Goal: Information Seeking & Learning: Compare options

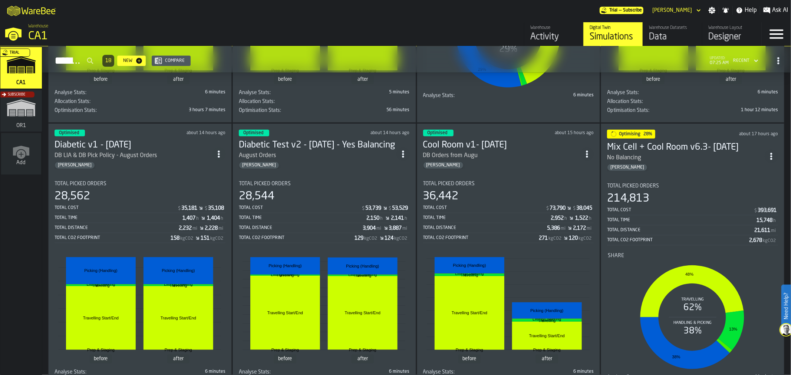
scroll to position [282, 0]
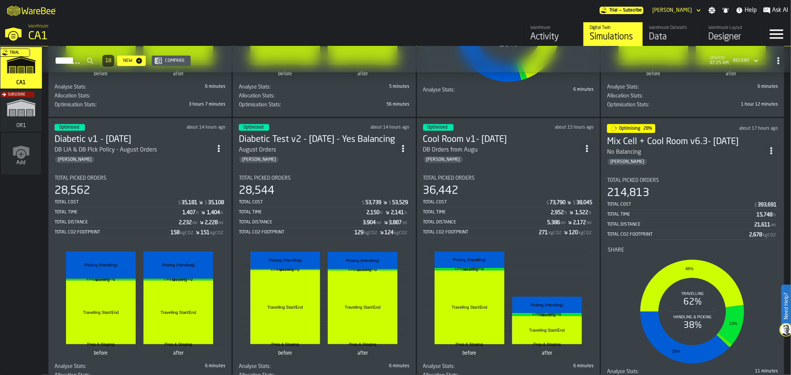
click at [682, 150] on div "No Balancing" at bounding box center [686, 152] width 158 height 9
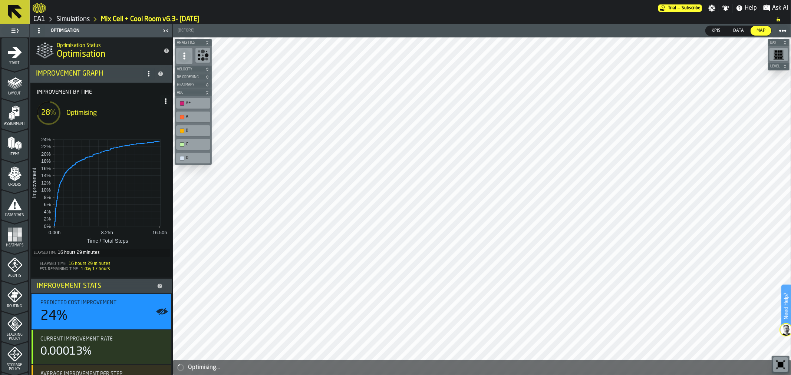
click at [165, 99] on icon at bounding box center [166, 101] width 6 height 6
click at [153, 115] on div "Show Run Options" at bounding box center [141, 116] width 49 height 9
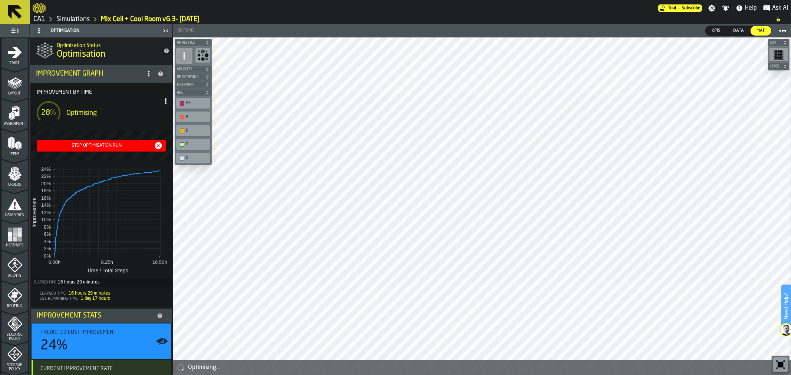
click at [116, 146] on div "Stop Optimisation Run" at bounding box center [97, 145] width 114 height 5
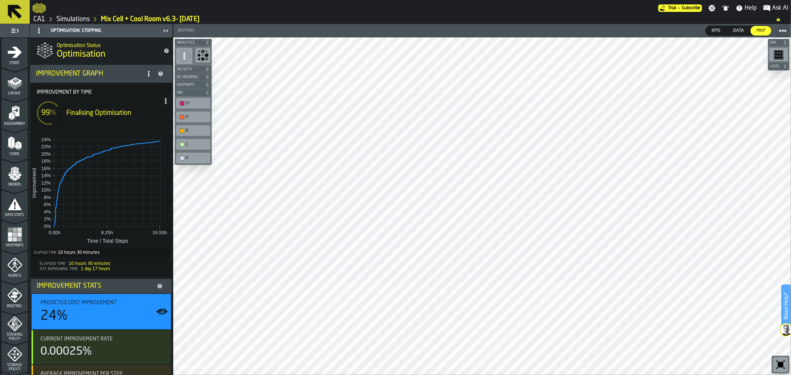
click at [20, 13] on icon at bounding box center [15, 12] width 18 height 18
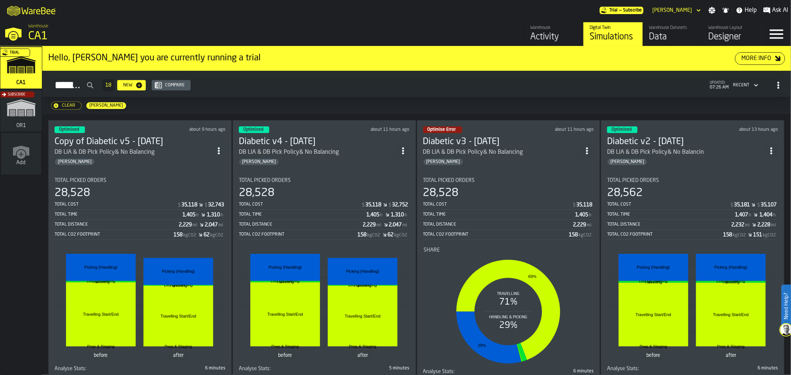
click at [137, 149] on div "DB LIA & DB Pick Policy& No Balancing" at bounding box center [105, 152] width 100 height 9
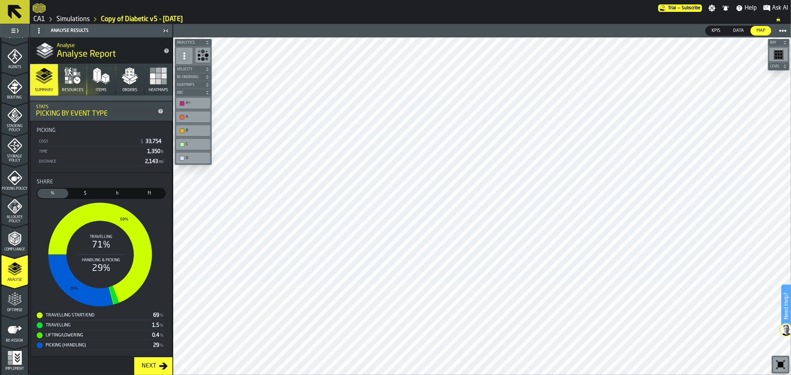
scroll to position [210, 0]
click at [14, 314] on icon "menu Optimise" at bounding box center [14, 314] width 26 height 7
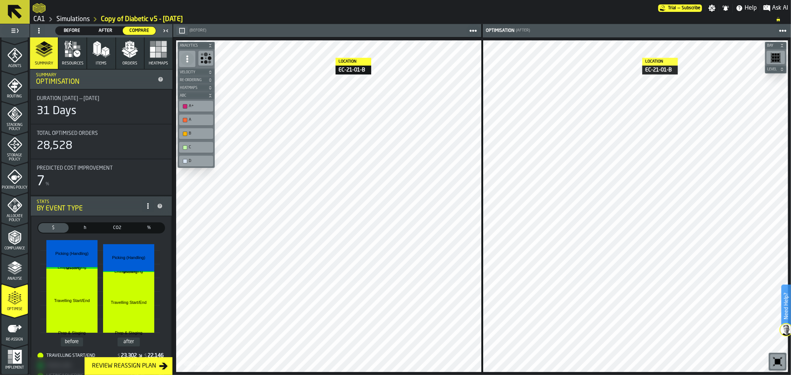
click at [67, 17] on link "Simulations" at bounding box center [72, 19] width 33 height 8
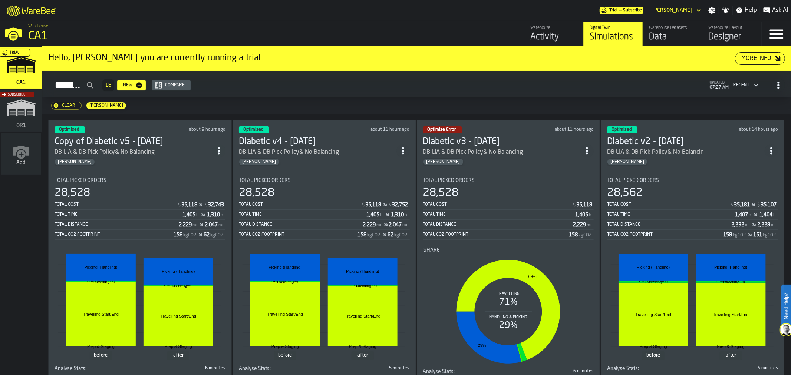
click at [188, 83] on div "Compare" at bounding box center [175, 85] width 26 height 5
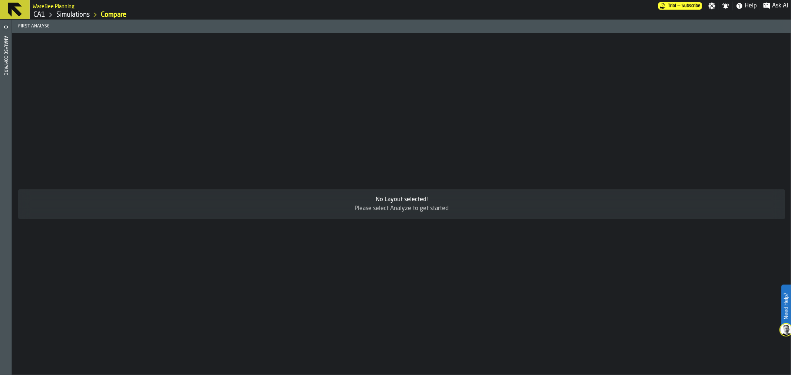
click at [3, 24] on icon "button-toggle-Open" at bounding box center [5, 27] width 9 height 9
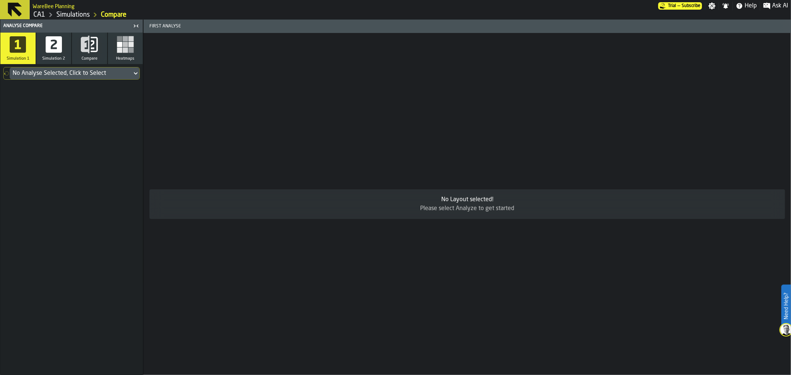
click at [135, 76] on icon at bounding box center [135, 73] width 7 height 9
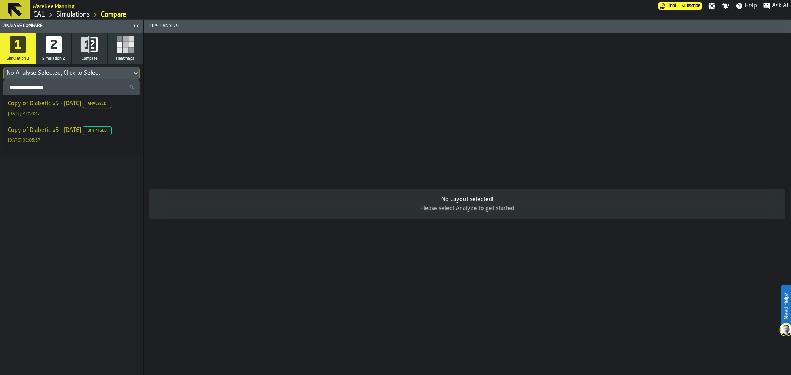
click at [75, 14] on link "Simulations" at bounding box center [72, 15] width 33 height 8
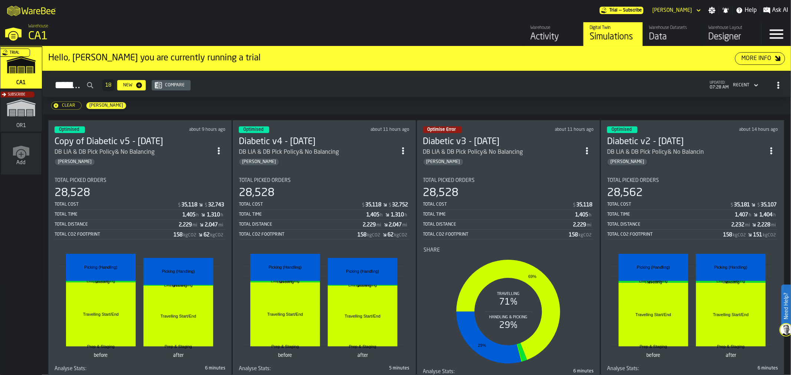
click at [119, 148] on div "DB LIA & DB Pick Policy& No Balancing" at bounding box center [105, 152] width 100 height 9
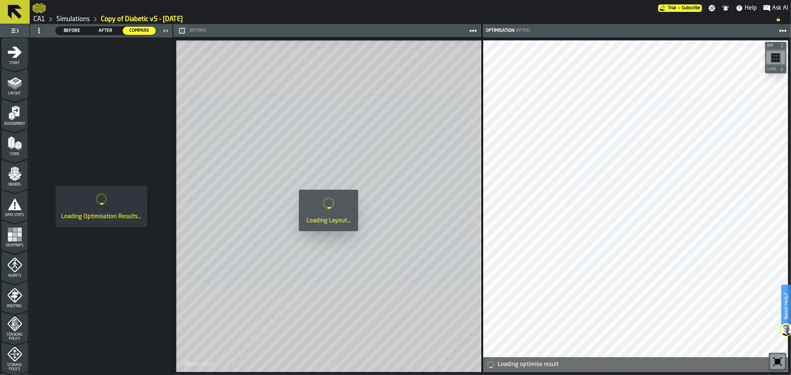
click at [19, 62] on span "Start" at bounding box center [14, 63] width 26 height 4
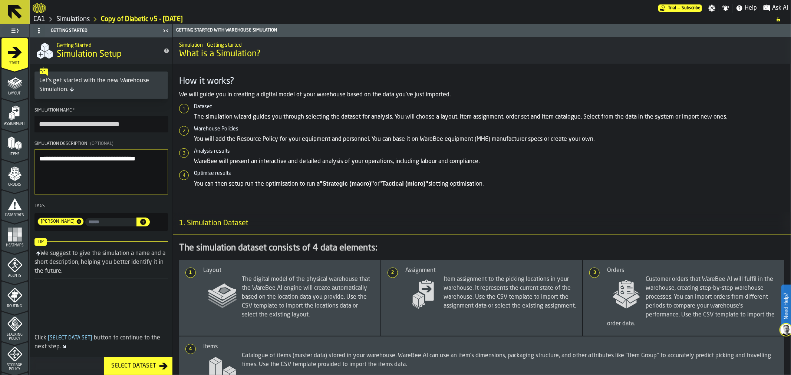
drag, startPoint x: 62, startPoint y: 123, endPoint x: 12, endPoint y: 115, distance: 50.7
click at [12, 115] on aside "**********" at bounding box center [86, 199] width 173 height 351
type input "**********"
click at [17, 95] on span "Layout" at bounding box center [14, 94] width 26 height 4
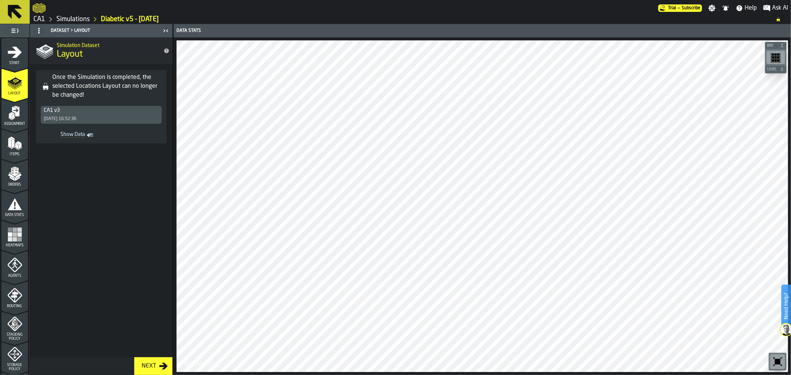
click at [20, 227] on icon "menu Heatmaps" at bounding box center [14, 234] width 15 height 15
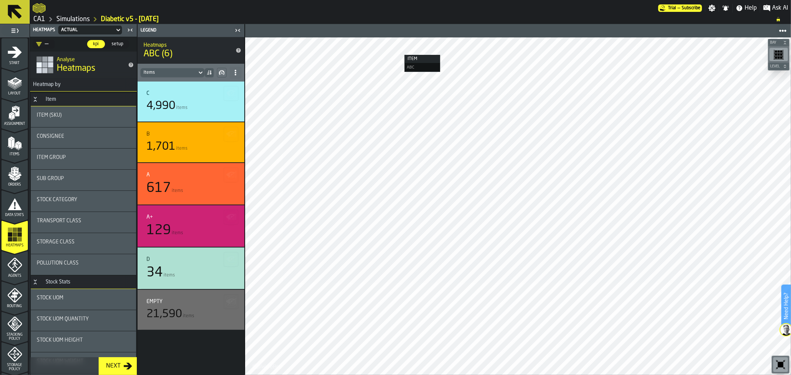
click at [29, 227] on div "1 Start 2 Layout 3 Assignment 4 Items 5 Orders 6 Data Stats 7 Heatmaps 8 Agents…" at bounding box center [15, 199] width 30 height 351
click at [73, 22] on link "Simulations" at bounding box center [72, 19] width 33 height 8
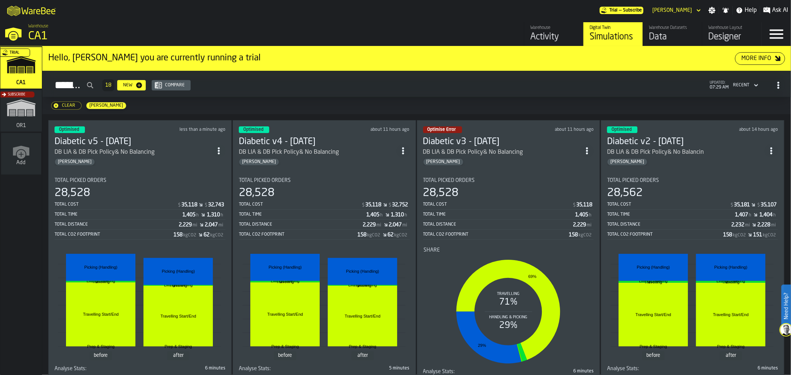
click at [188, 86] on div "Compare" at bounding box center [175, 85] width 26 height 5
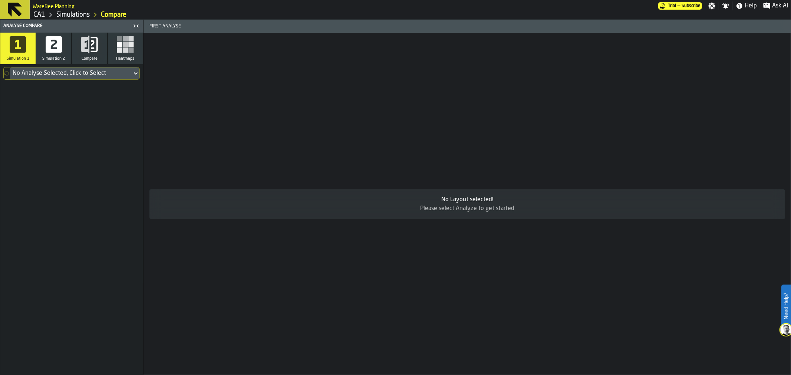
click at [123, 75] on div "No Analyse Selected, Click to Select" at bounding box center [71, 73] width 116 height 9
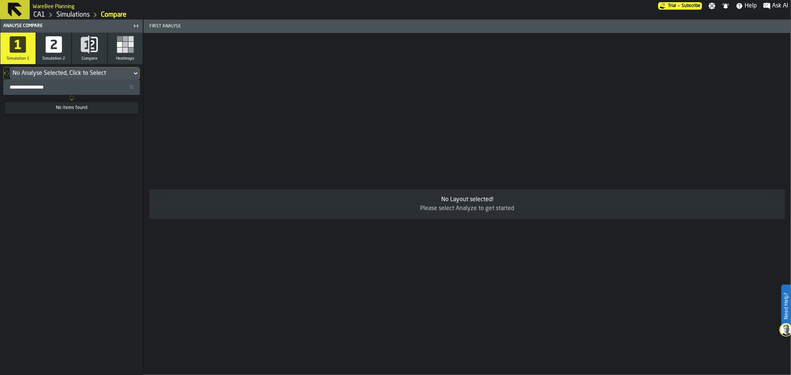
click at [104, 87] on input "Search Simulations" at bounding box center [71, 87] width 131 height 10
click at [80, 141] on div "Diabetic v5 - [DATE] Optimised [DATE] 02:05:57" at bounding box center [72, 135] width 128 height 18
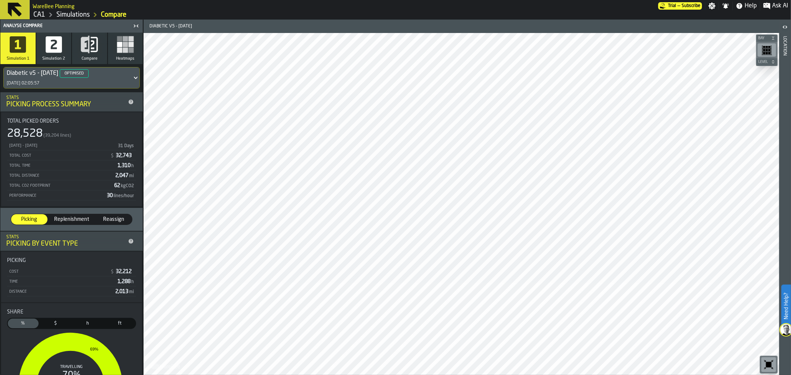
click at [53, 53] on icon "button" at bounding box center [54, 45] width 18 height 18
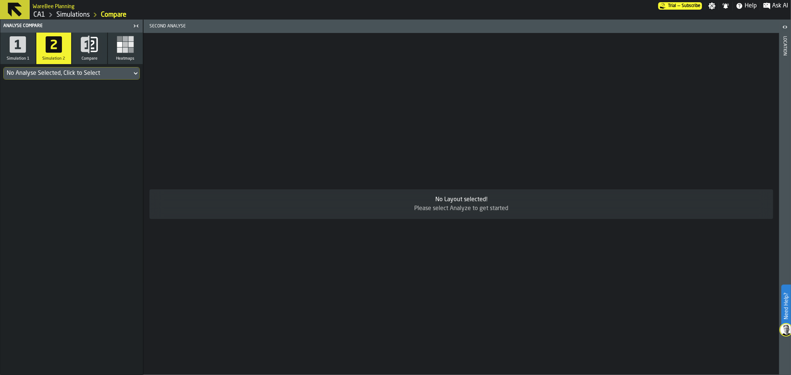
click at [108, 72] on div "No Analyse Selected, Click to Select" at bounding box center [68, 73] width 122 height 9
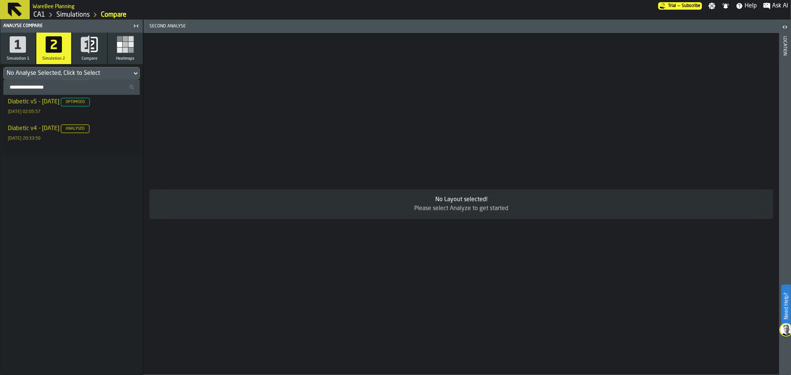
scroll to position [38, 0]
click at [81, 142] on span "Optimised" at bounding box center [75, 146] width 29 height 9
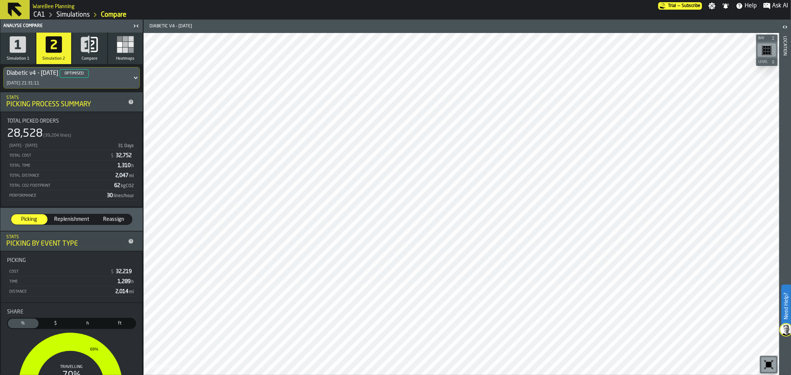
click at [90, 54] on button "Compare" at bounding box center [89, 49] width 35 height 32
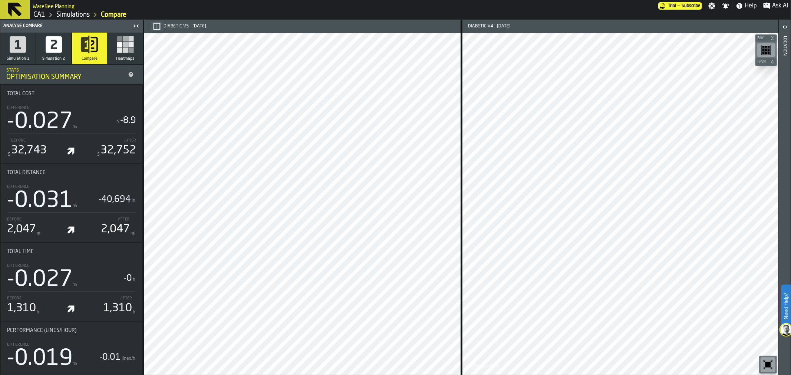
click at [158, 27] on icon "button-" at bounding box center [156, 26] width 7 height 7
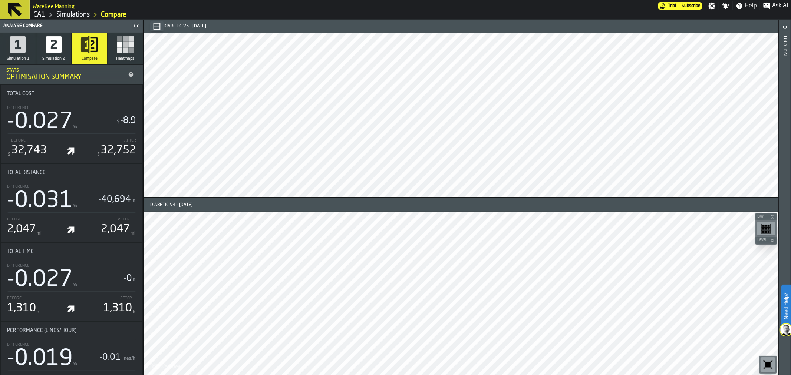
click at [16, 10] on icon at bounding box center [15, 10] width 14 height 14
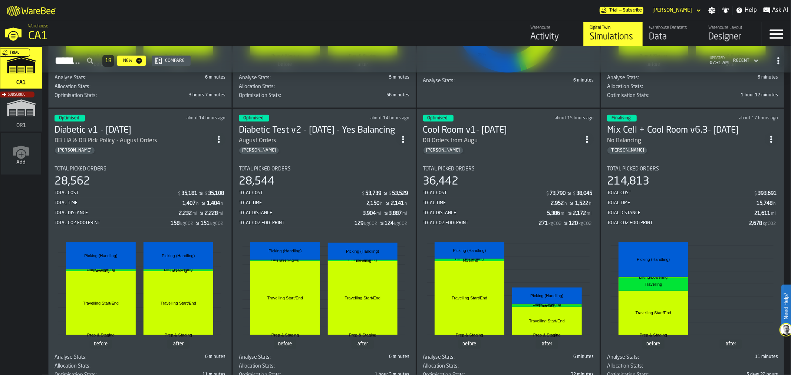
scroll to position [289, 0]
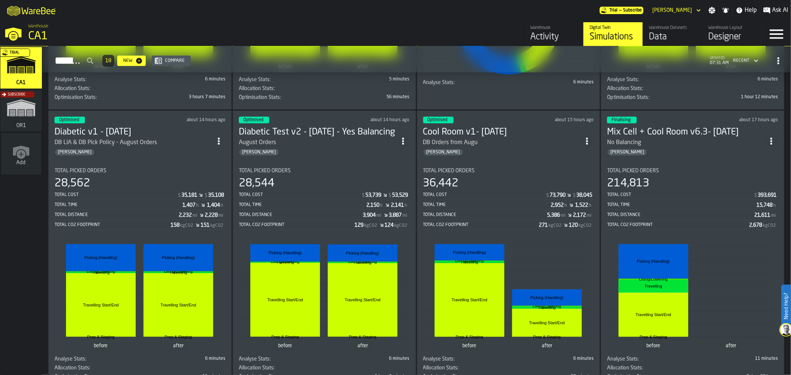
click at [703, 153] on div "[PERSON_NAME]" at bounding box center [686, 152] width 158 height 7
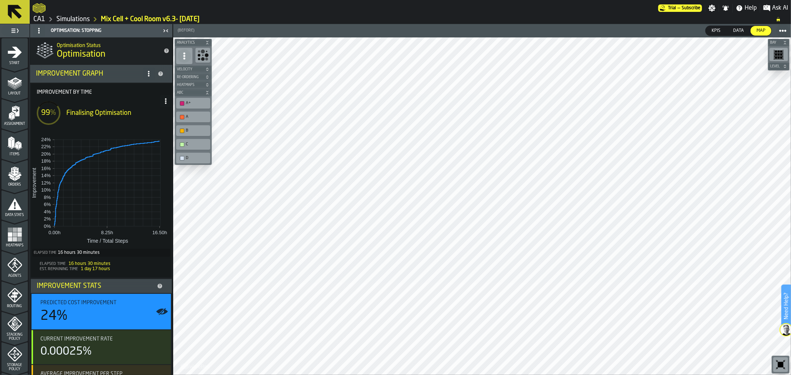
click at [11, 12] on icon at bounding box center [15, 12] width 18 height 18
